Goal: Information Seeking & Learning: Learn about a topic

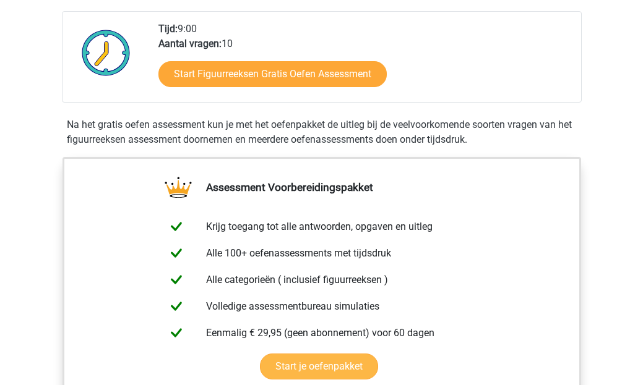
scroll to position [306, 0]
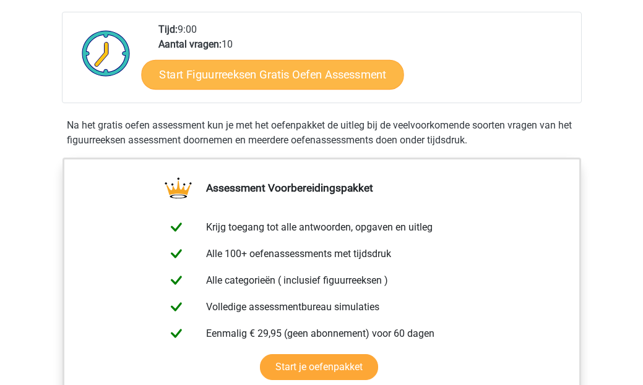
click at [241, 68] on link "Start Figuurreeksen Gratis Oefen Assessment" at bounding box center [272, 74] width 262 height 30
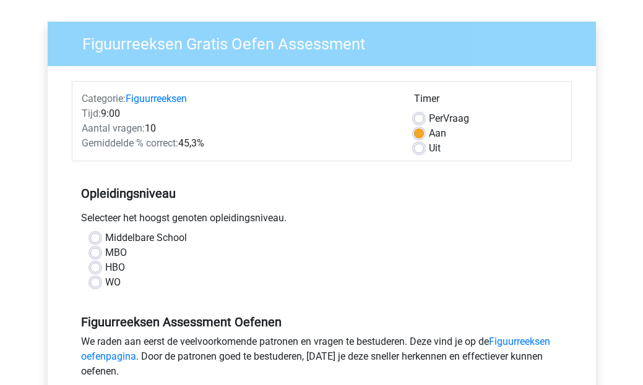
scroll to position [87, 0]
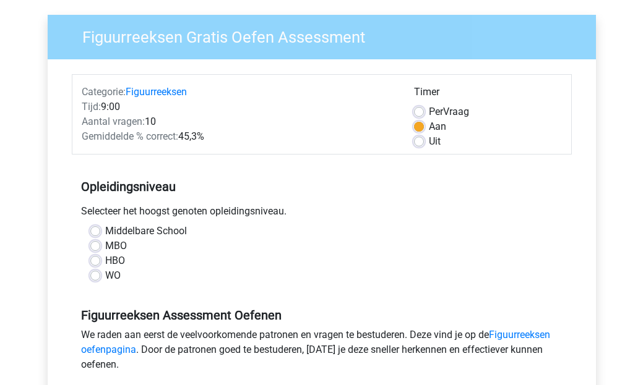
click at [105, 244] on label "MBO" at bounding box center [116, 246] width 22 height 15
click at [95, 244] on input "MBO" at bounding box center [95, 245] width 10 height 12
radio input "true"
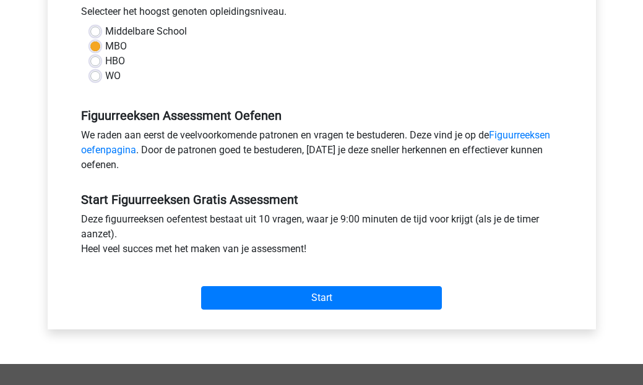
scroll to position [283, 0]
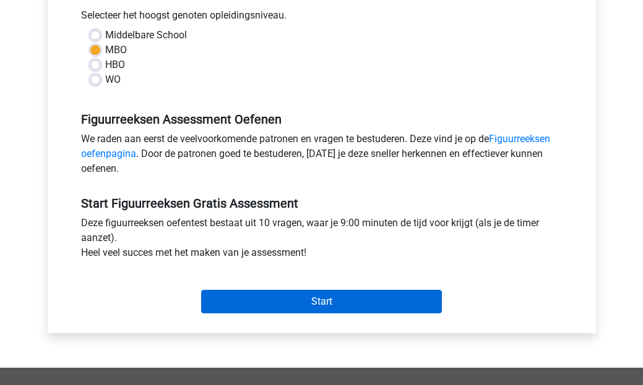
click at [244, 306] on input "Start" at bounding box center [321, 302] width 241 height 24
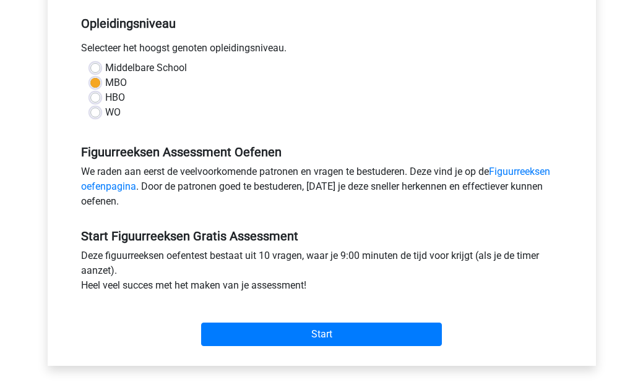
scroll to position [252, 0]
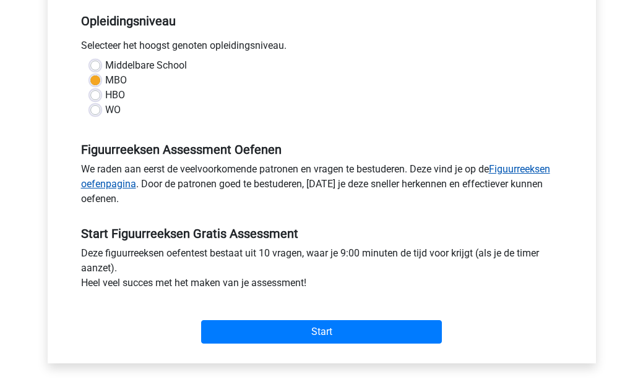
click at [541, 167] on link "Figuurreeksen oefenpagina" at bounding box center [315, 176] width 469 height 27
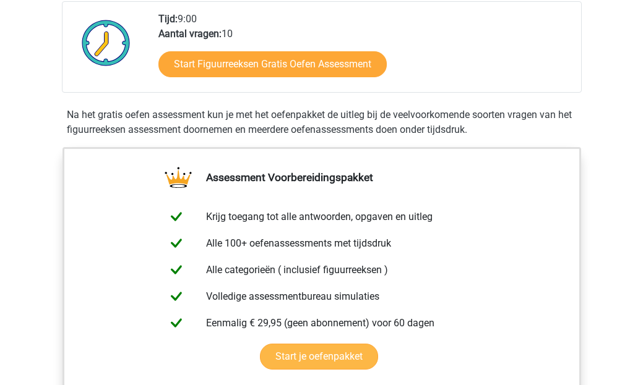
scroll to position [314, 0]
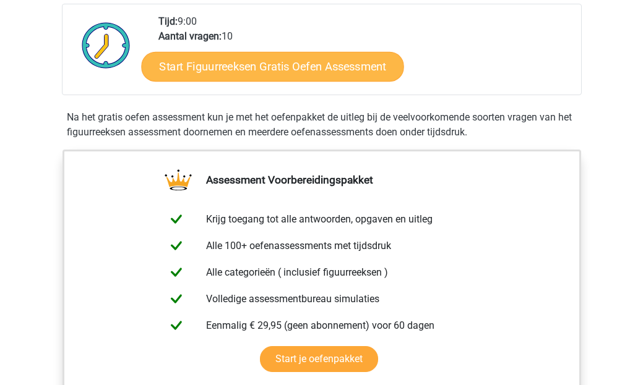
click at [351, 62] on link "Start Figuurreeksen Gratis Oefen Assessment" at bounding box center [272, 66] width 262 height 30
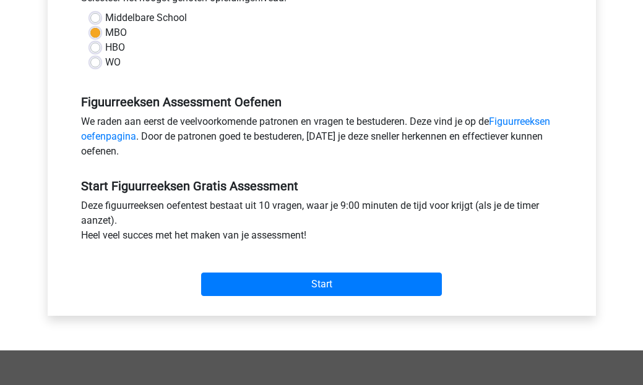
scroll to position [301, 0]
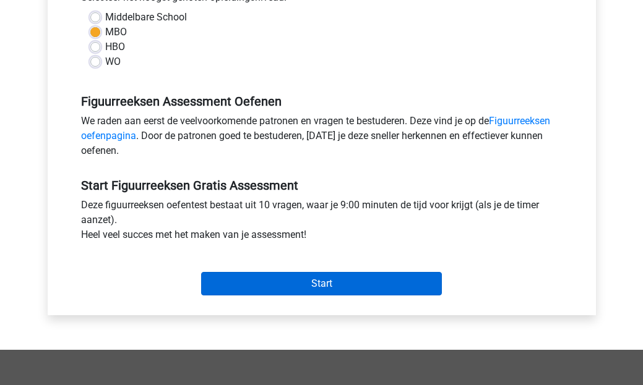
click at [265, 288] on input "Start" at bounding box center [321, 284] width 241 height 24
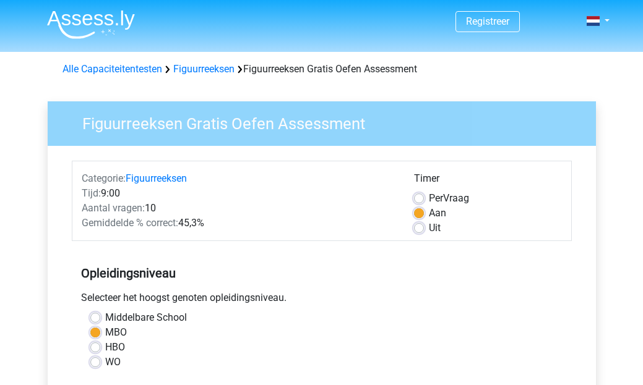
scroll to position [0, 0]
click at [429, 201] on label "Per Vraag" at bounding box center [449, 198] width 40 height 15
click at [421, 201] on input "Per Vraag" at bounding box center [419, 197] width 10 height 12
radio input "true"
click at [429, 229] on label "Uit" at bounding box center [435, 228] width 12 height 15
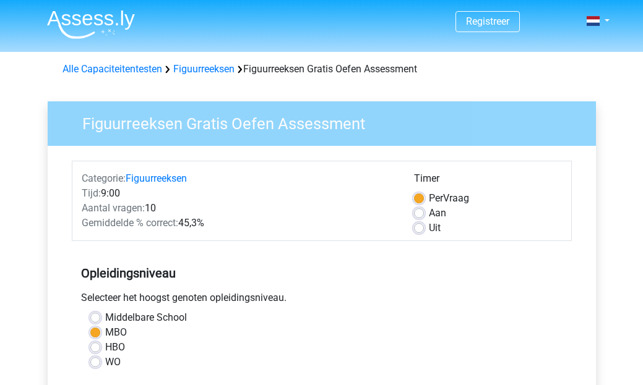
click at [419, 229] on input "Uit" at bounding box center [419, 227] width 10 height 12
radio input "true"
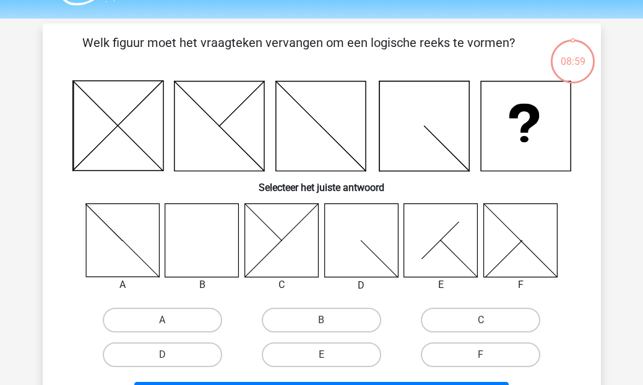
scroll to position [37, 0]
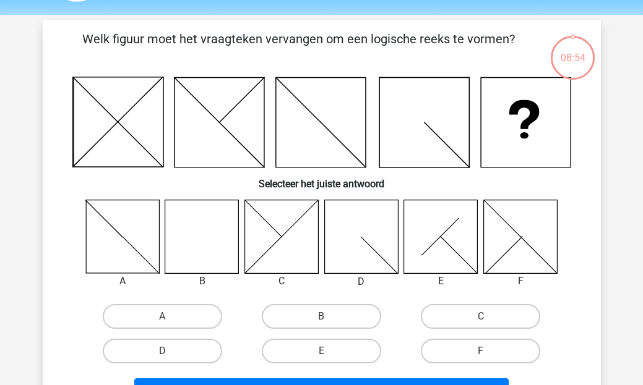
click at [173, 217] on icon at bounding box center [202, 237] width 74 height 74
click at [356, 310] on label "B" at bounding box center [321, 316] width 119 height 25
click at [329, 317] on input "B" at bounding box center [325, 321] width 8 height 8
radio input "true"
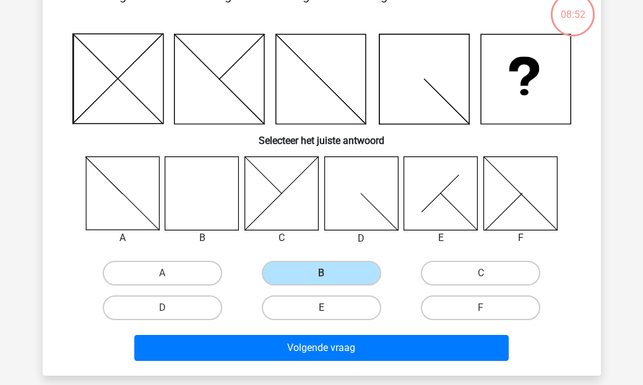
scroll to position [80, 0]
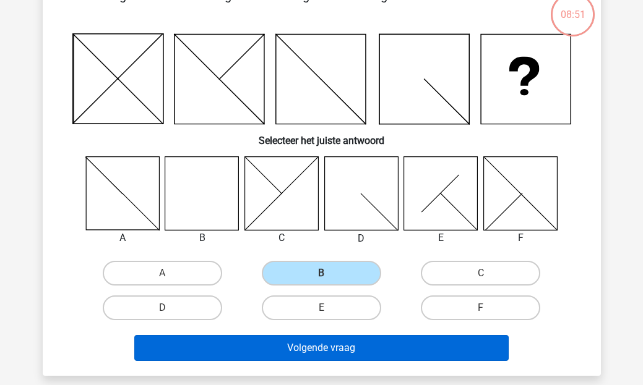
click at [355, 343] on button "Volgende vraag" at bounding box center [321, 348] width 374 height 26
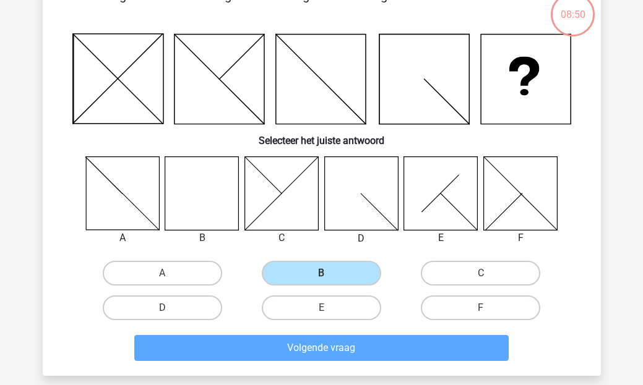
scroll to position [57, 0]
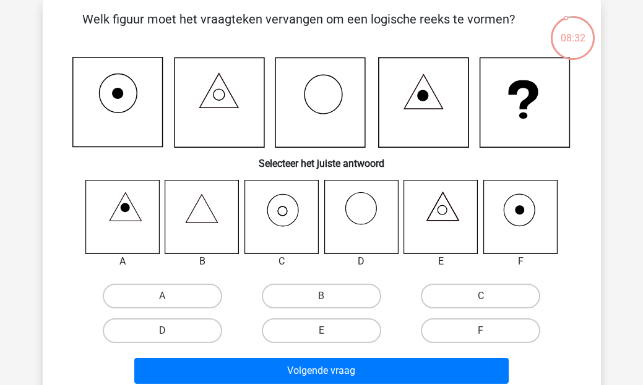
click at [197, 213] on icon at bounding box center [202, 217] width 74 height 74
click at [337, 299] on label "B" at bounding box center [321, 296] width 119 height 25
click at [329, 299] on input "B" at bounding box center [325, 300] width 8 height 8
radio input "true"
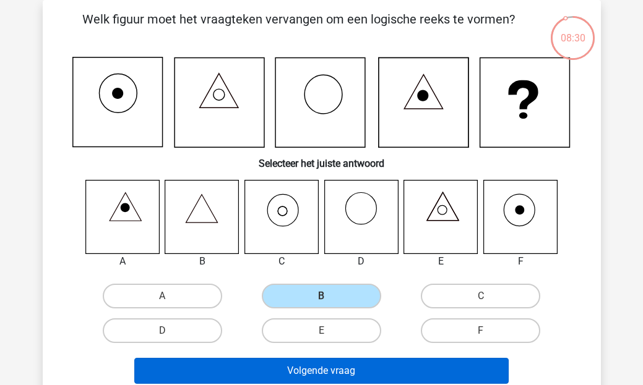
click at [329, 372] on button "Volgende vraag" at bounding box center [321, 371] width 374 height 26
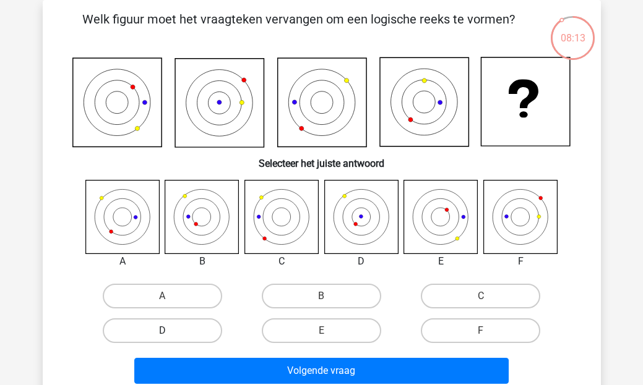
click at [188, 328] on label "D" at bounding box center [162, 331] width 119 height 25
click at [170, 331] on input "D" at bounding box center [166, 335] width 8 height 8
radio input "true"
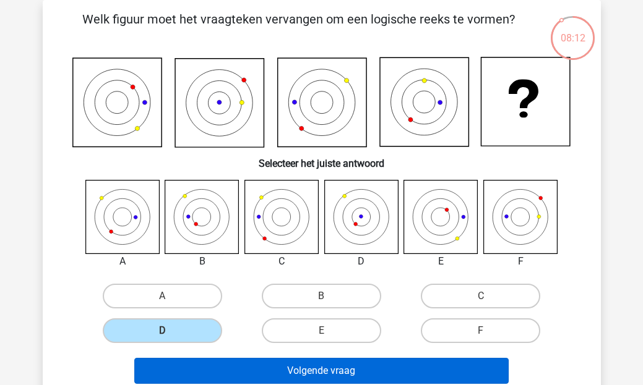
click at [233, 370] on button "Volgende vraag" at bounding box center [321, 371] width 374 height 26
